Goal: Find specific page/section: Find specific page/section

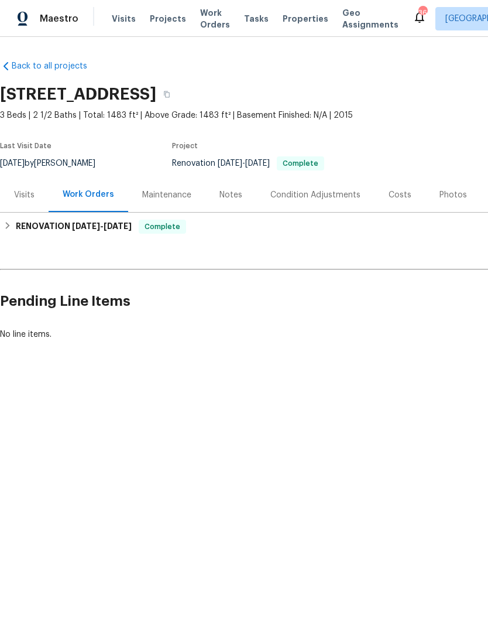
click at [26, 197] on div "Visits" at bounding box center [24, 195] width 20 height 12
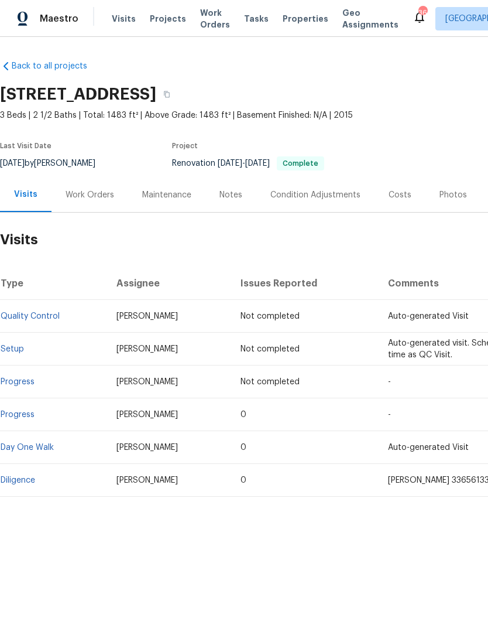
click at [96, 194] on div "Work Orders" at bounding box center [90, 195] width 49 height 12
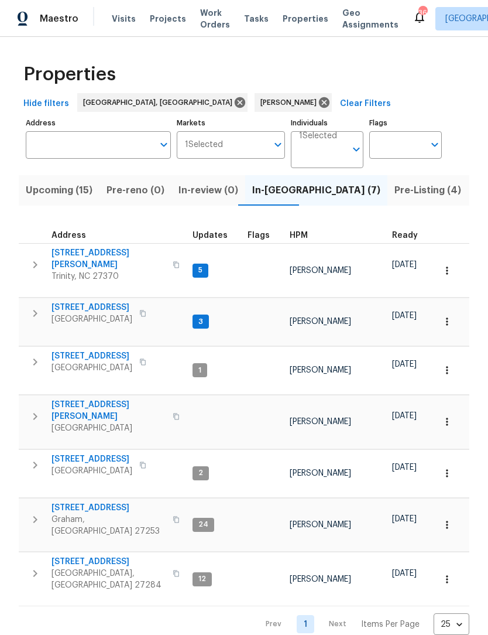
click at [395, 197] on span "Pre-Listing (4)" at bounding box center [428, 190] width 67 height 16
